Goal: Complete application form

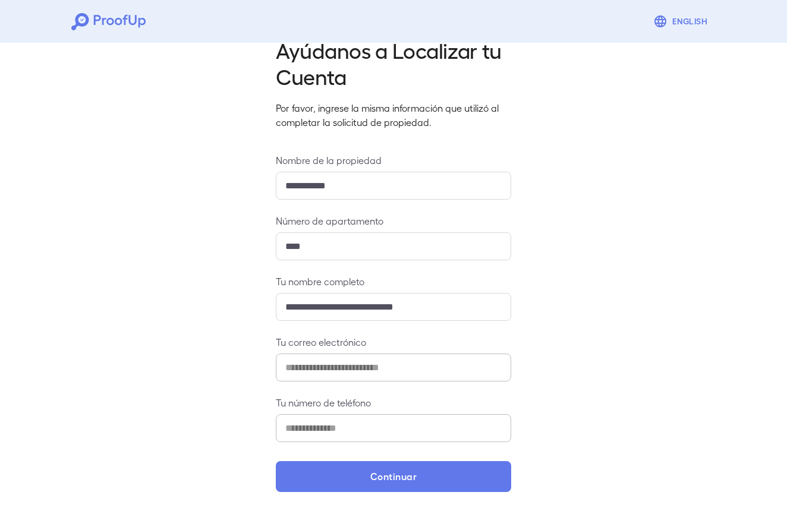
scroll to position [26, 0]
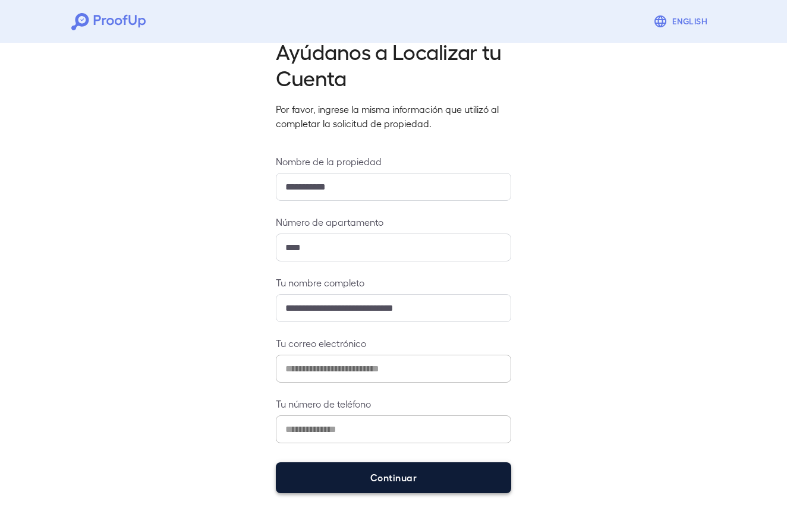
click at [407, 480] on button "Continuar" at bounding box center [393, 477] width 235 height 31
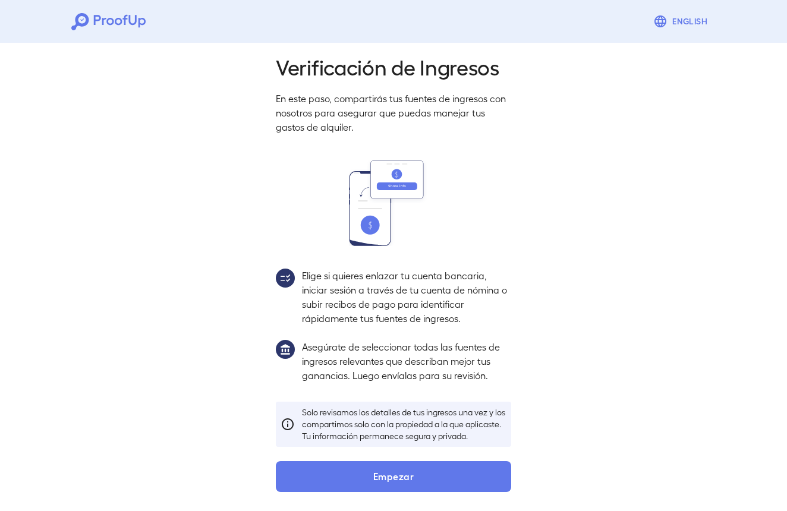
scroll to position [22, 0]
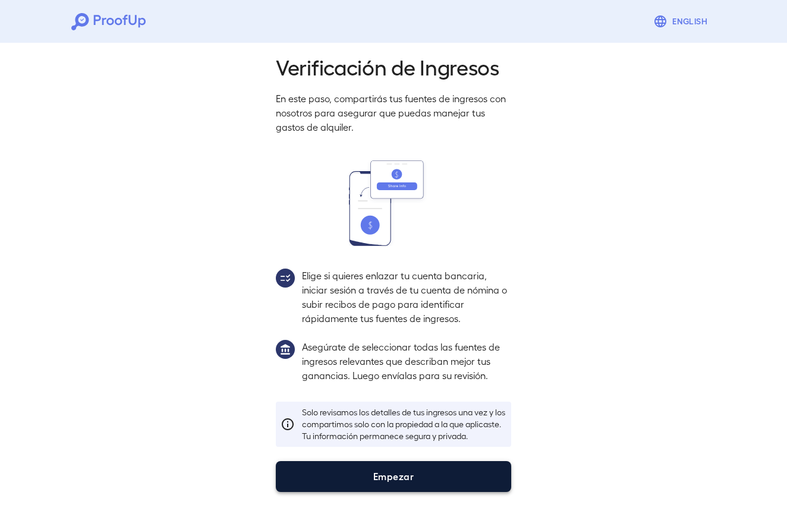
click at [394, 483] on button "Empezar" at bounding box center [393, 476] width 235 height 31
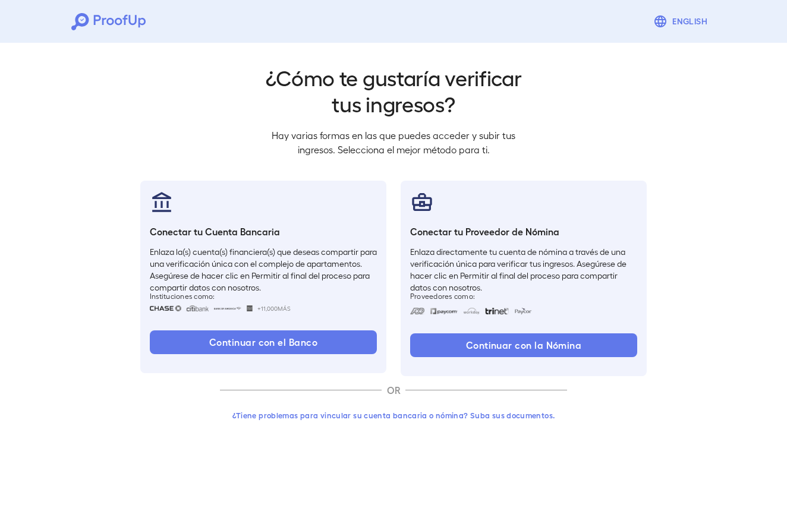
click at [399, 415] on button "¿Tiene problemas para vincular su cuenta bancaria o nómina? Suba sus documentos." at bounding box center [393, 415] width 347 height 21
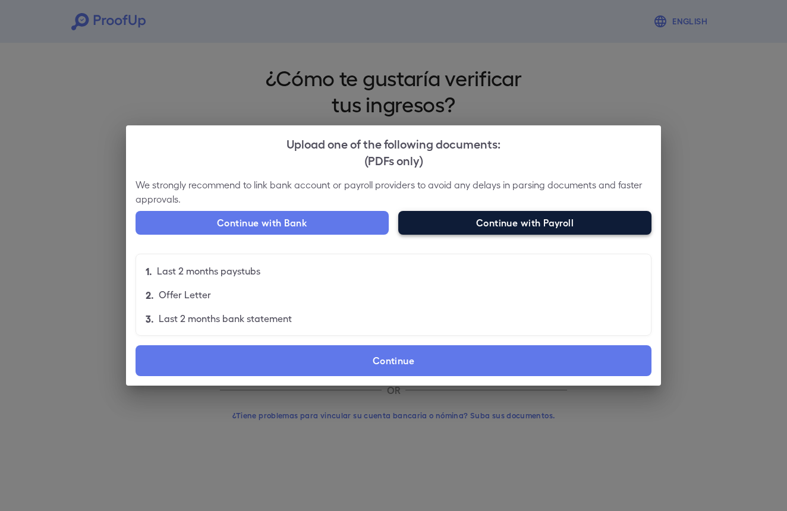
click at [525, 224] on button "Continue with Payroll" at bounding box center [524, 223] width 253 height 24
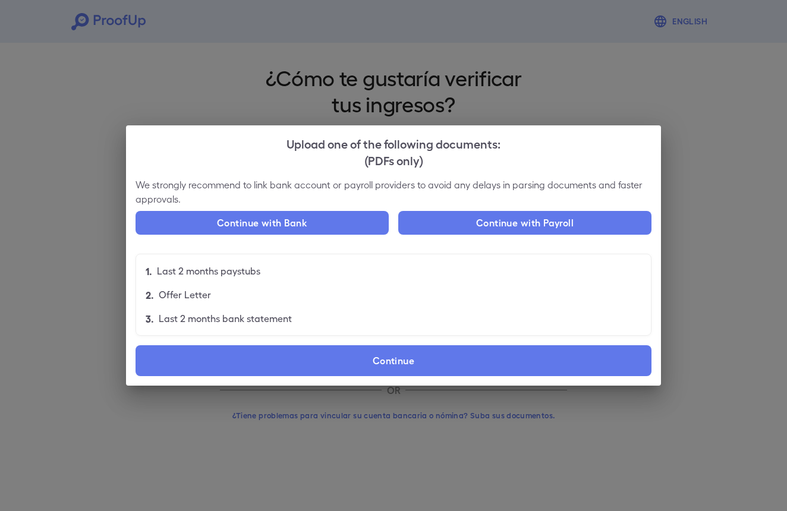
click at [508, 68] on div "Upload one of the following documents: (PDFs only) We strongly recommend to lin…" at bounding box center [393, 255] width 787 height 511
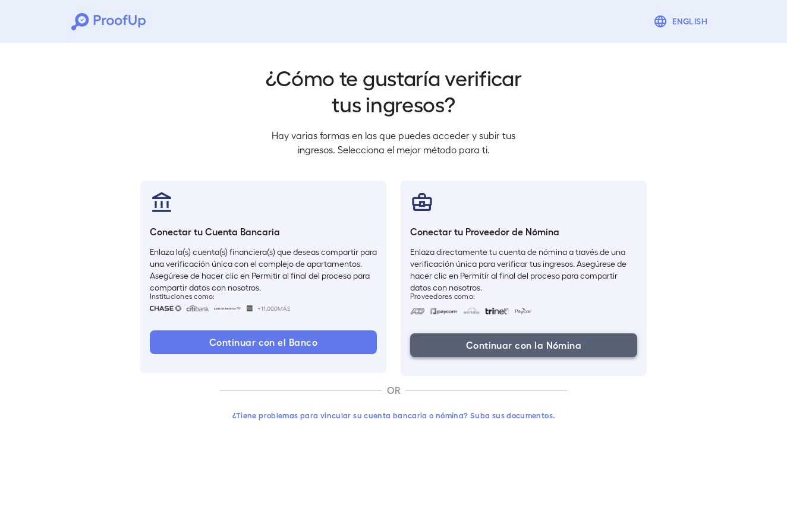
click at [462, 345] on button "Continuar con la Nómina" at bounding box center [523, 345] width 227 height 24
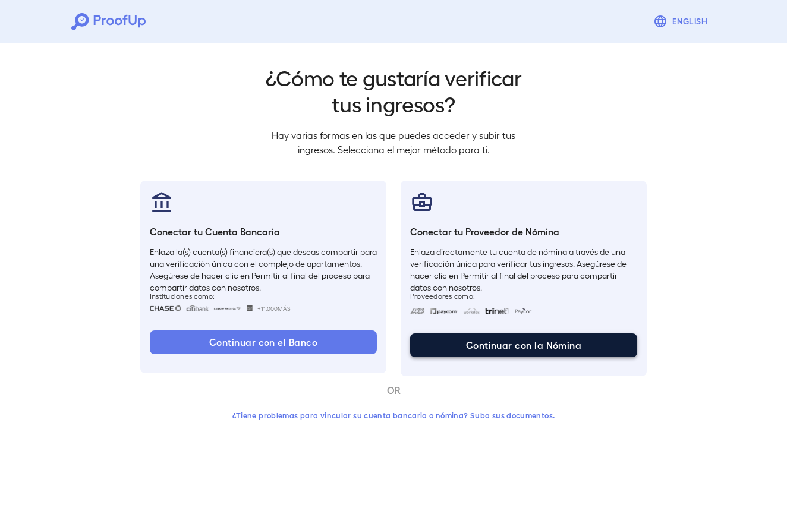
click at [471, 341] on button "Continuar con la Nómina" at bounding box center [523, 345] width 227 height 24
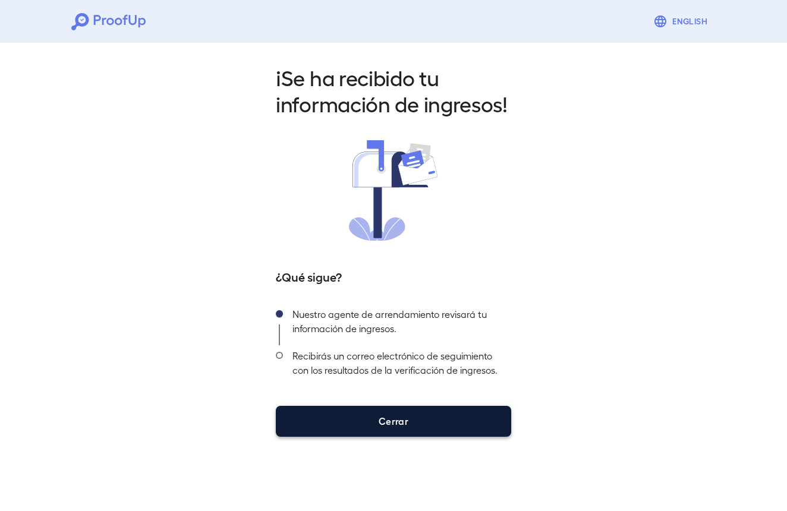
click at [367, 415] on button "Cerrar" at bounding box center [393, 421] width 235 height 31
click at [405, 422] on button "Cerrar" at bounding box center [393, 421] width 235 height 31
